Goal: Find specific page/section: Find specific page/section

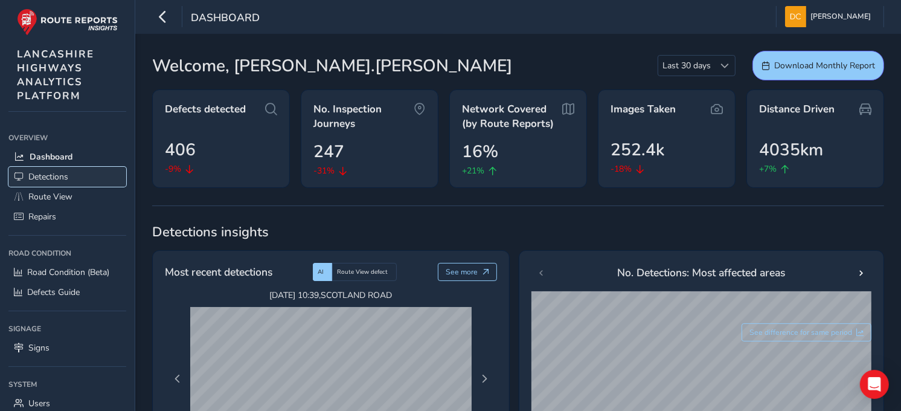
click at [51, 167] on link "Detections" at bounding box center [67, 177] width 118 height 20
